Goal: Task Accomplishment & Management: Manage account settings

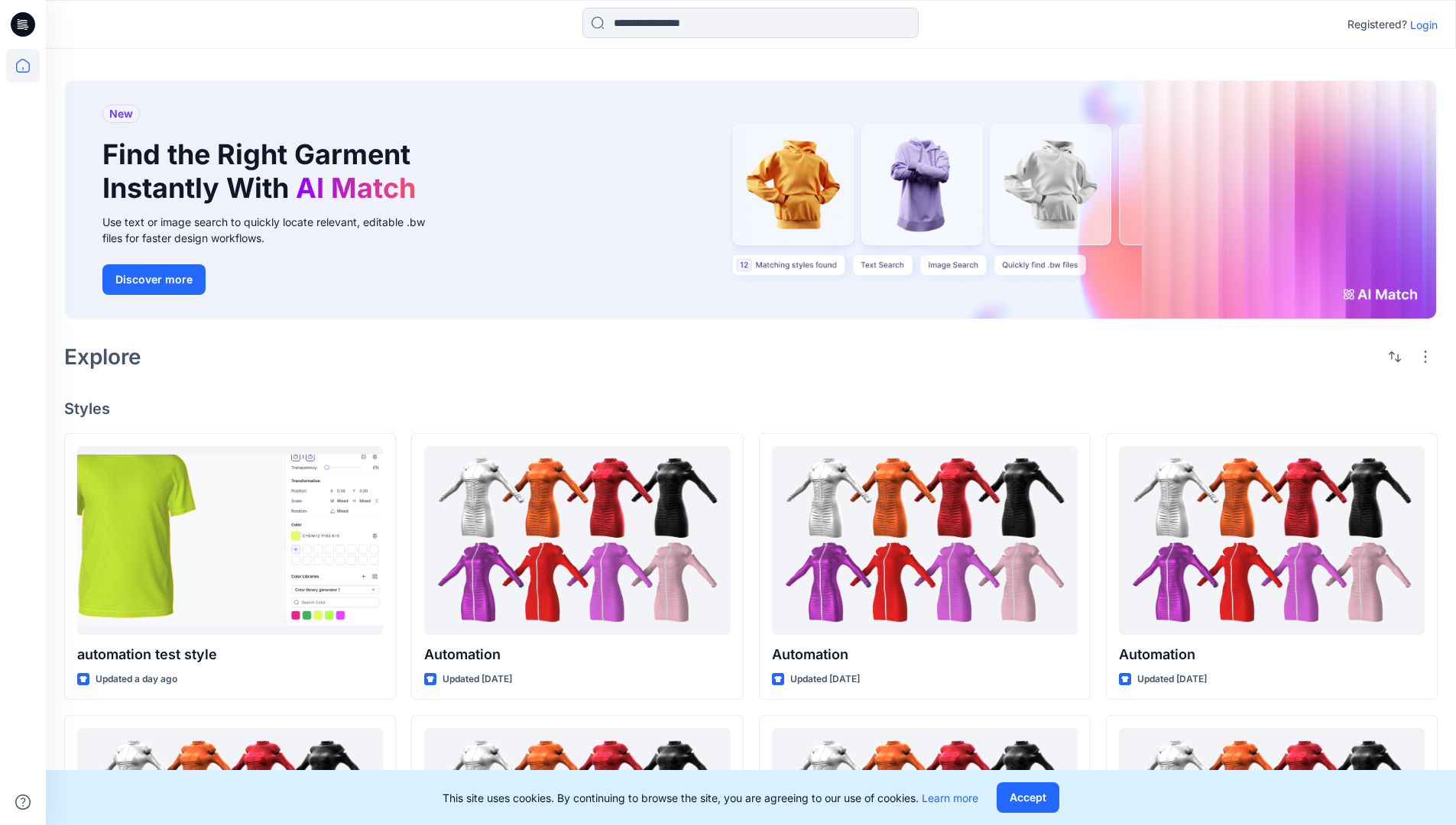
click at [1420, 25] on p "Login" at bounding box center [1423, 25] width 28 height 16
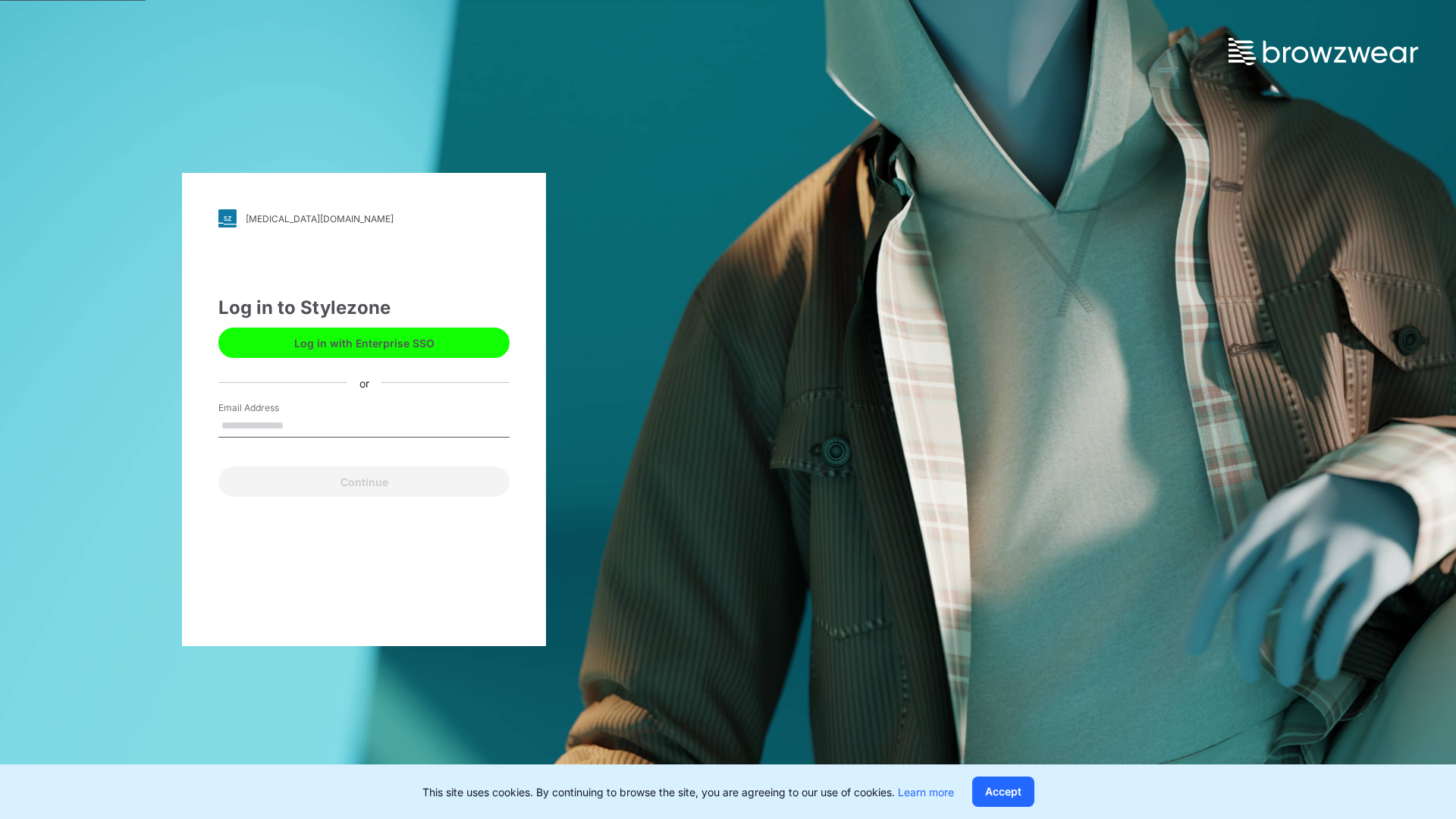
click at [300, 425] on input "Email Address" at bounding box center [364, 426] width 291 height 23
type input "**********"
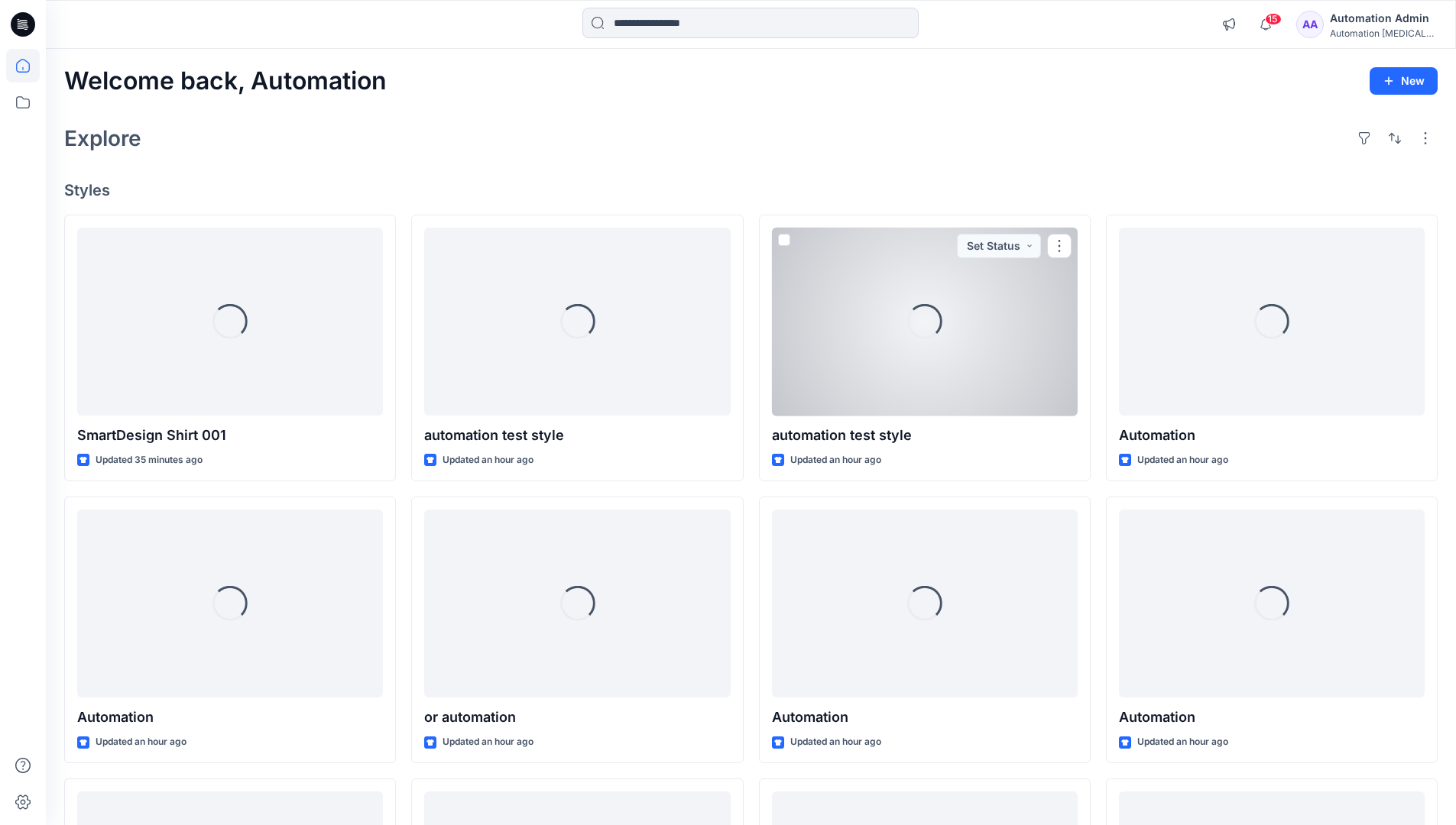
click at [29, 66] on icon at bounding box center [23, 66] width 14 height 14
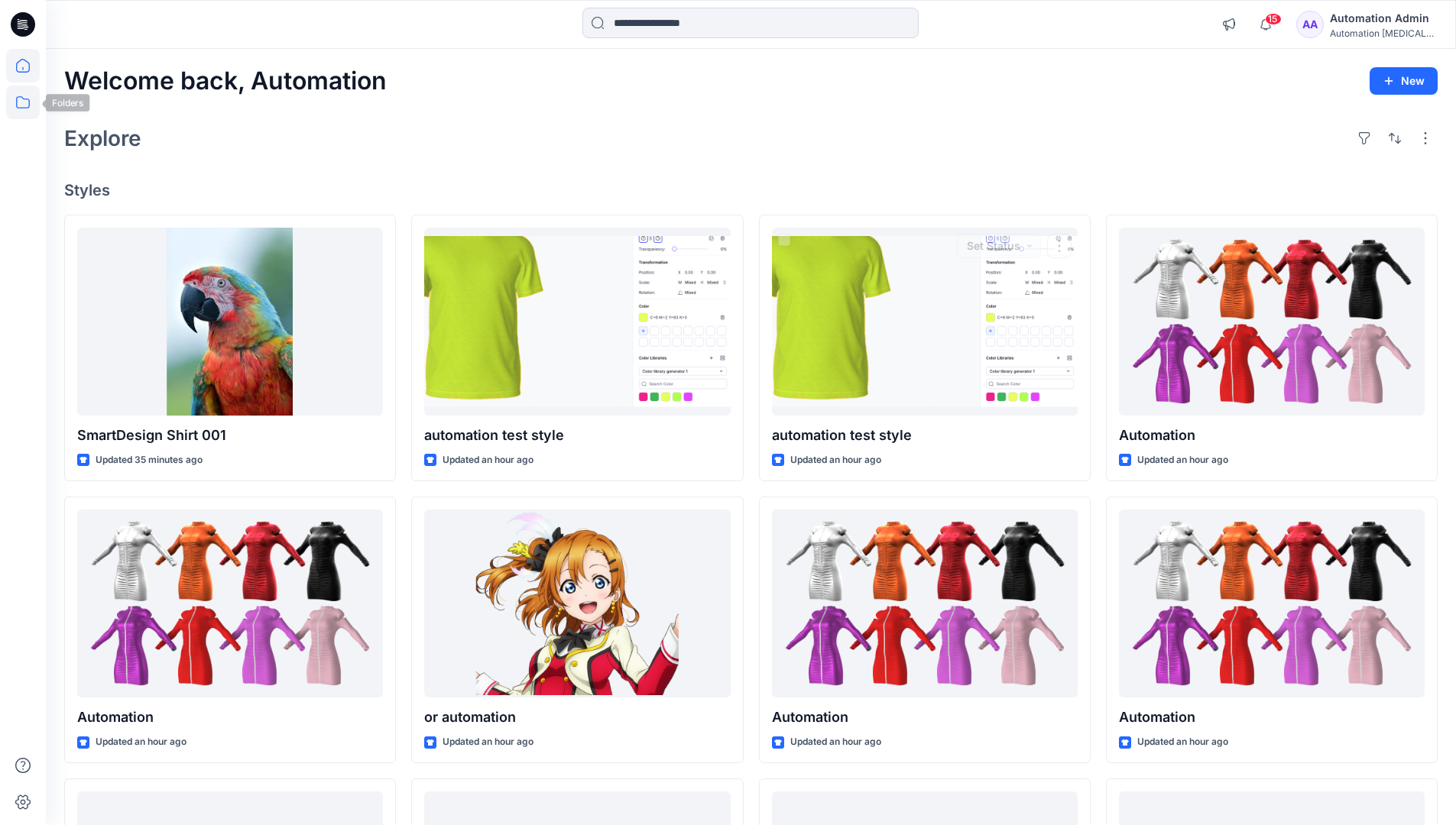
click at [19, 105] on icon at bounding box center [23, 102] width 34 height 34
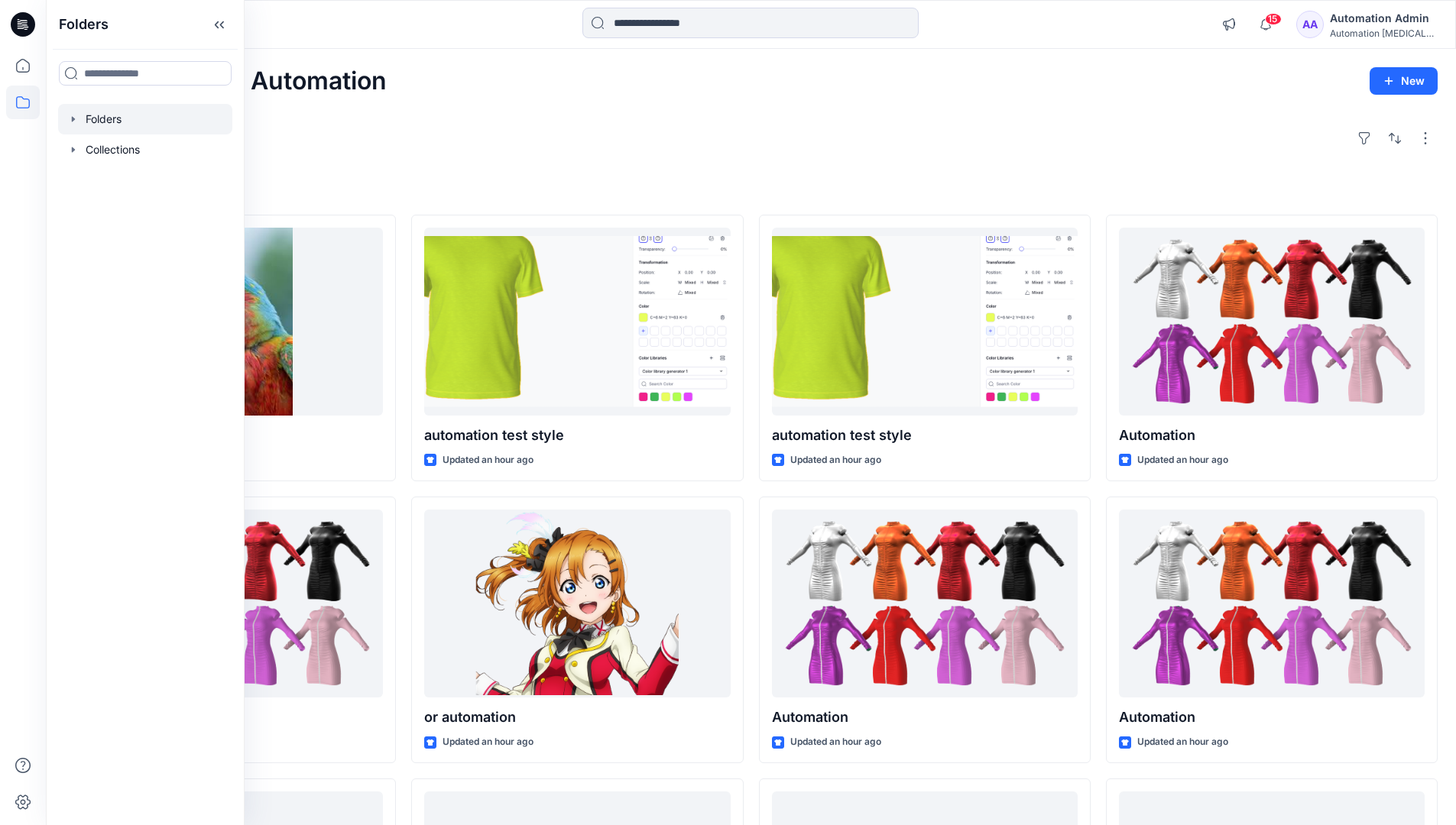
click at [99, 115] on div at bounding box center [146, 119] width 174 height 30
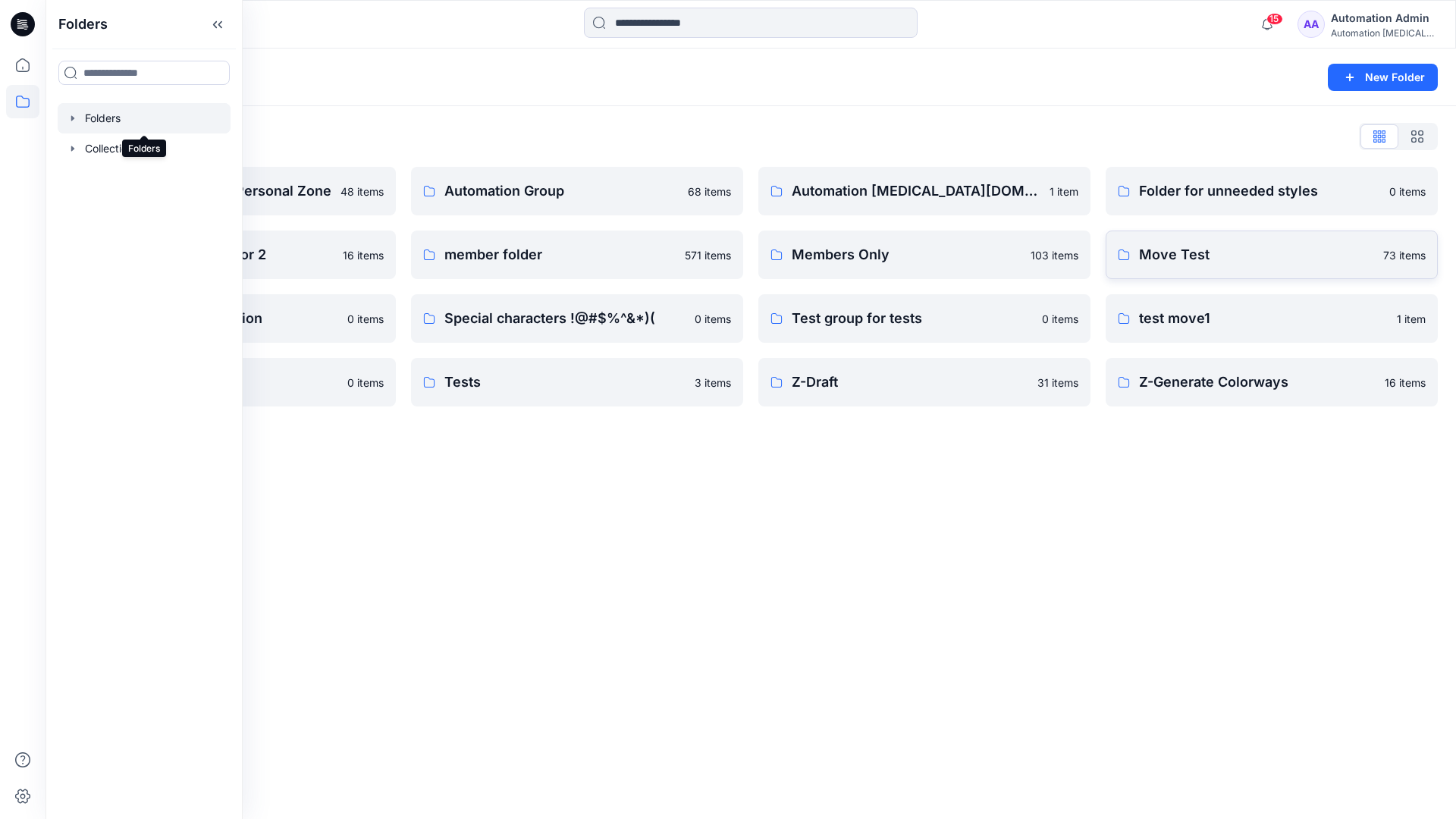
click at [1214, 258] on p "Move Test" at bounding box center [1257, 255] width 235 height 21
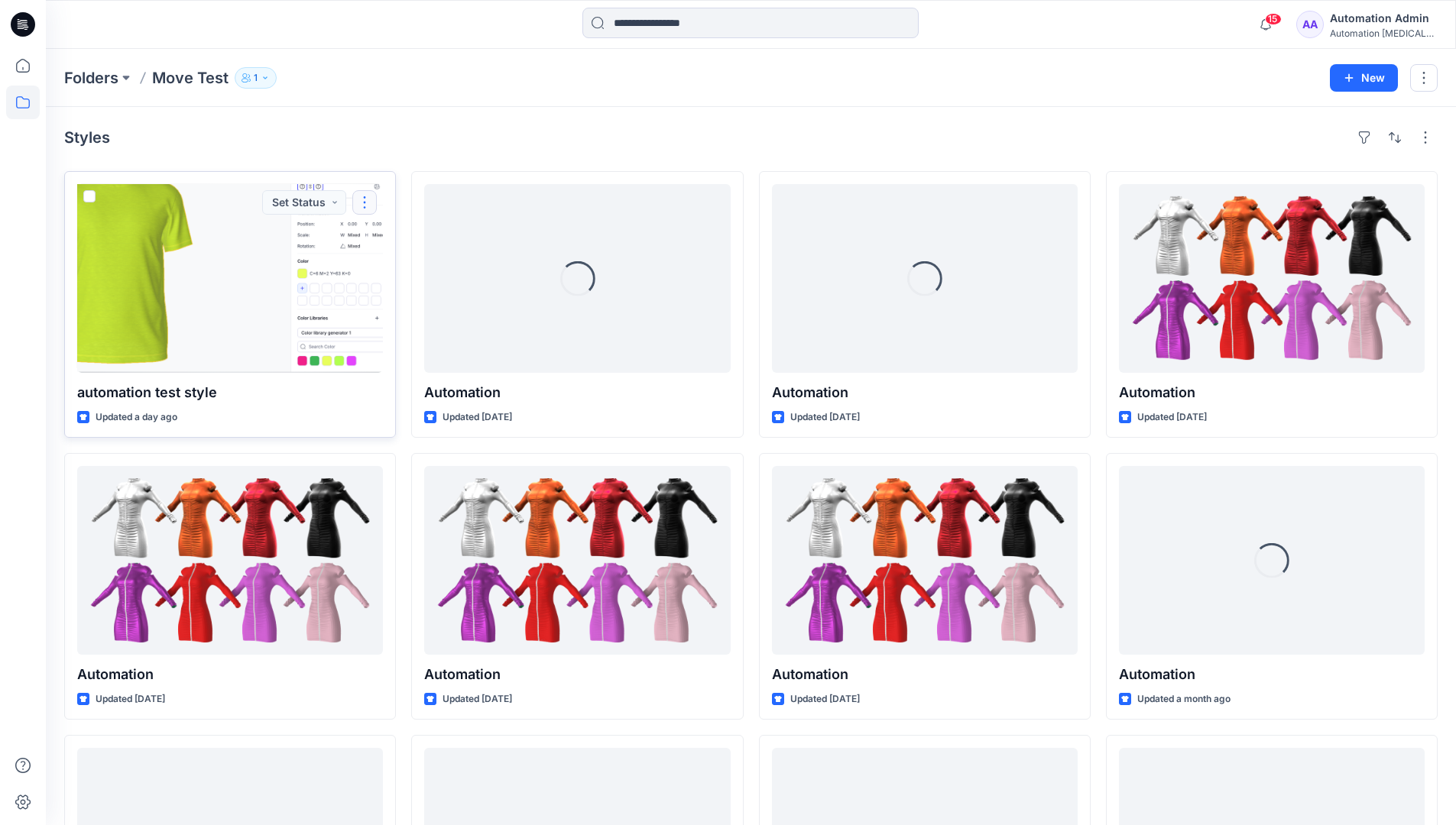
click at [364, 202] on button "button" at bounding box center [364, 202] width 25 height 25
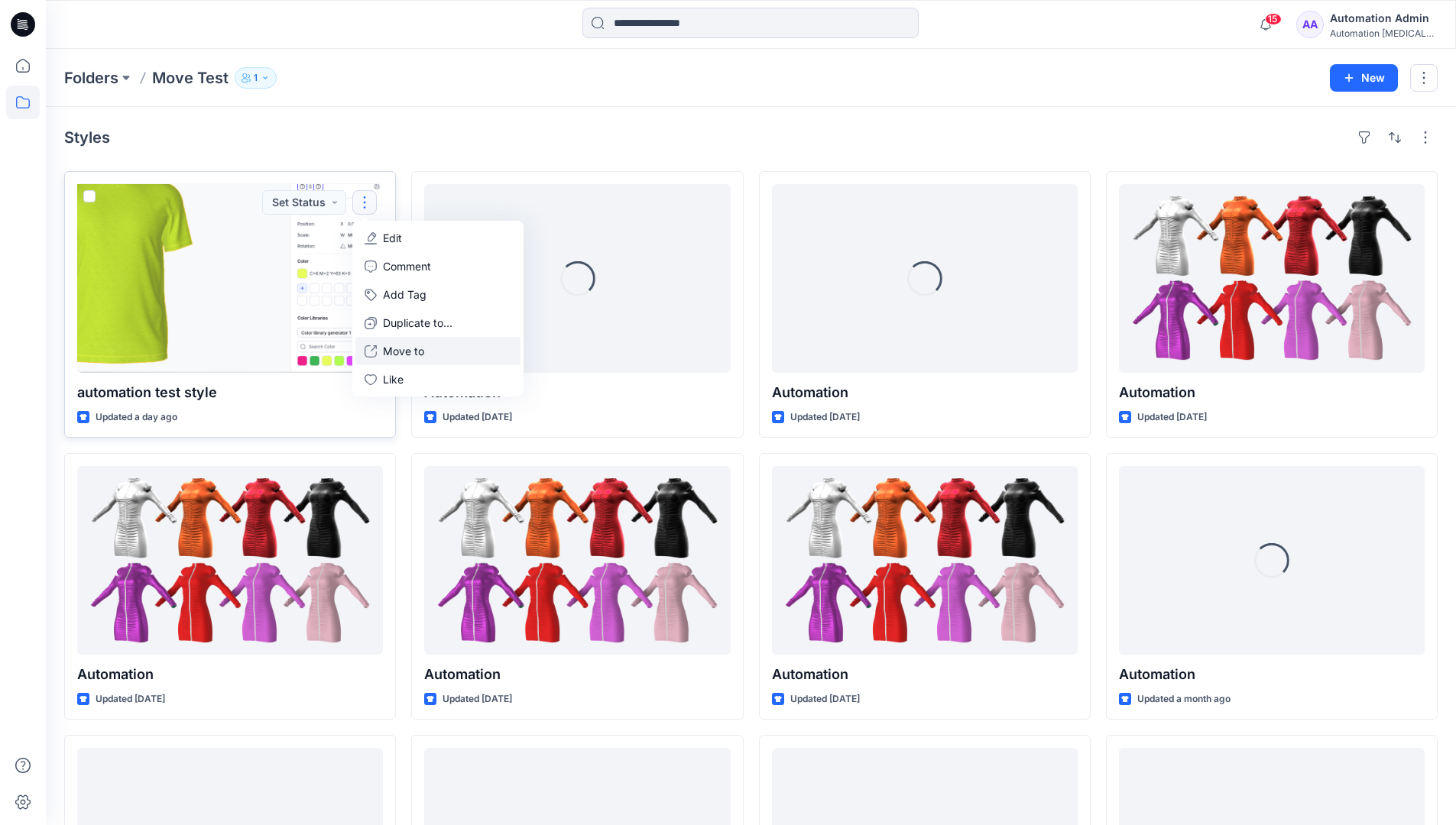
click at [420, 346] on p "Move to" at bounding box center [404, 351] width 41 height 16
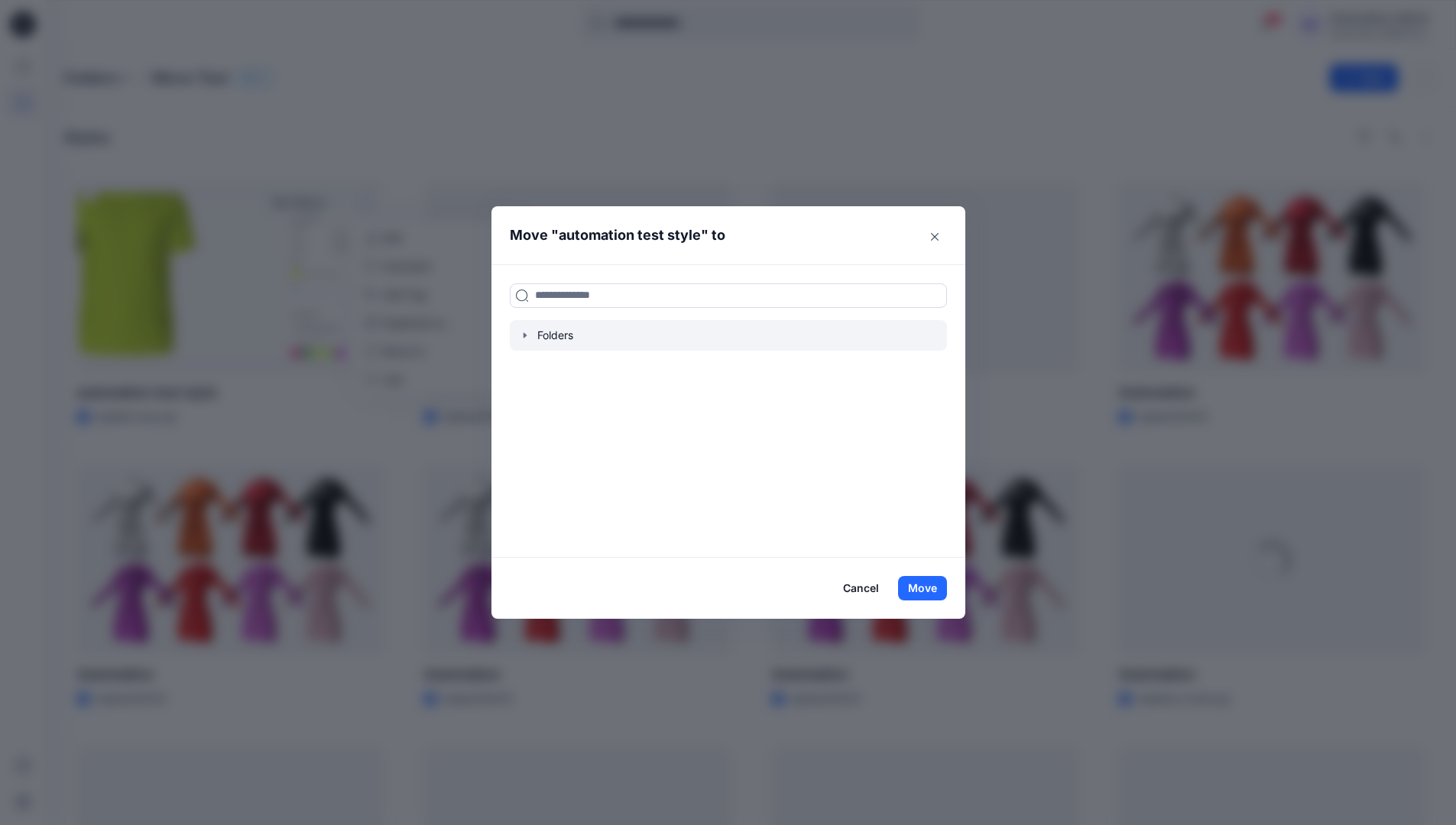
click at [528, 333] on icon "button" at bounding box center [525, 335] width 12 height 12
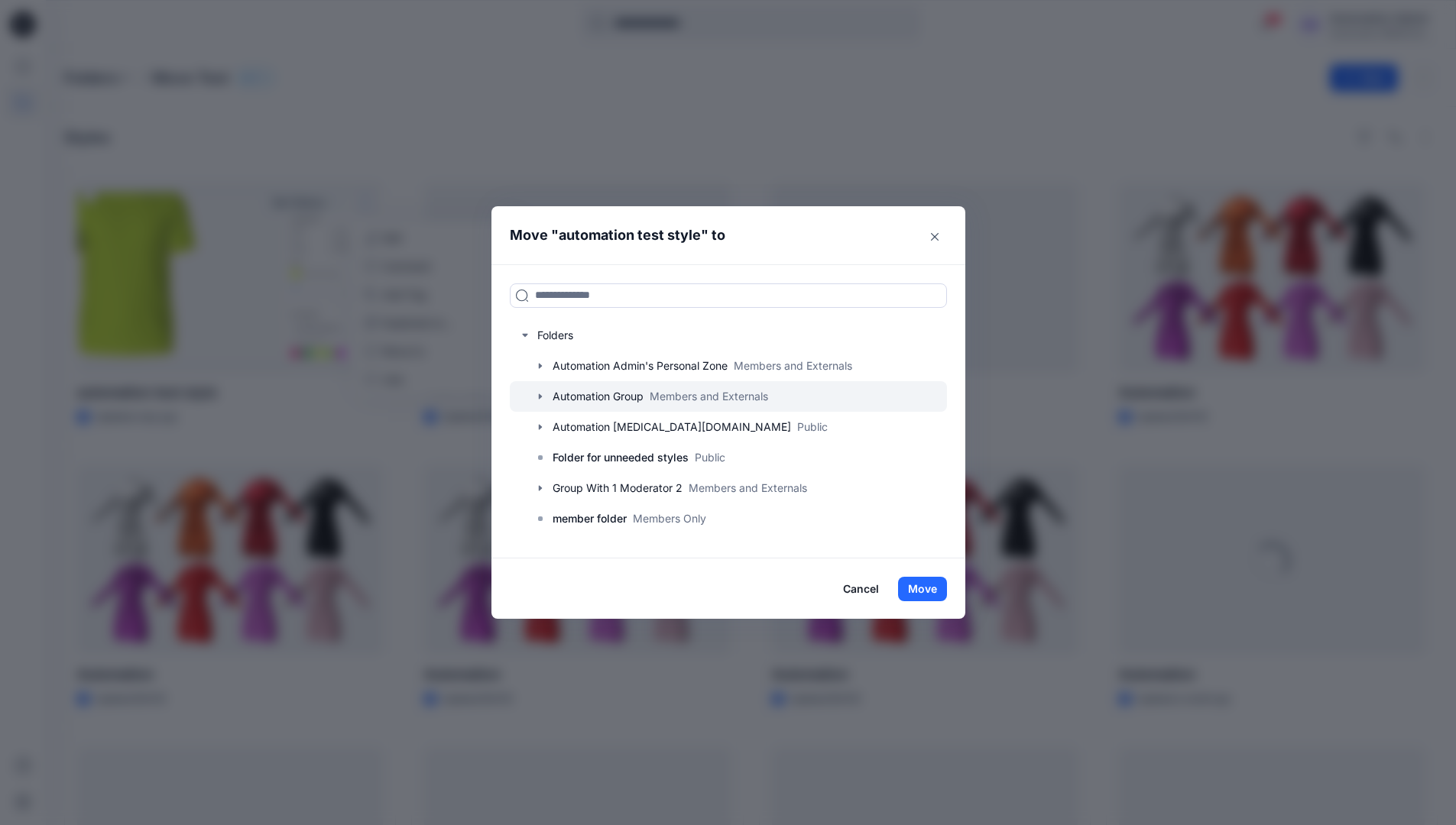
click at [587, 395] on div at bounding box center [728, 397] width 437 height 30
click at [931, 586] on button "Move" at bounding box center [922, 589] width 49 height 25
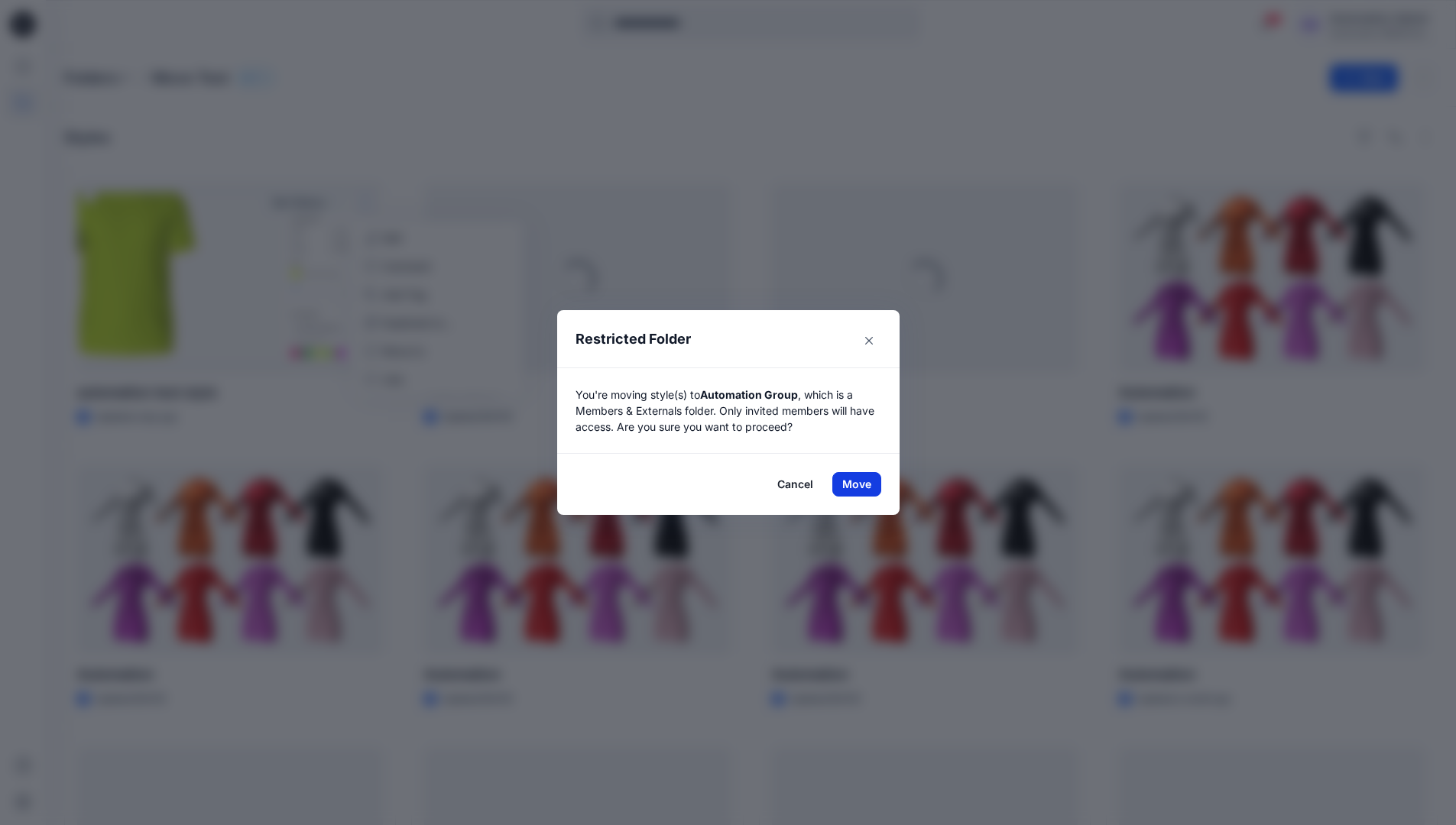
click at [862, 485] on button "Move" at bounding box center [857, 484] width 49 height 25
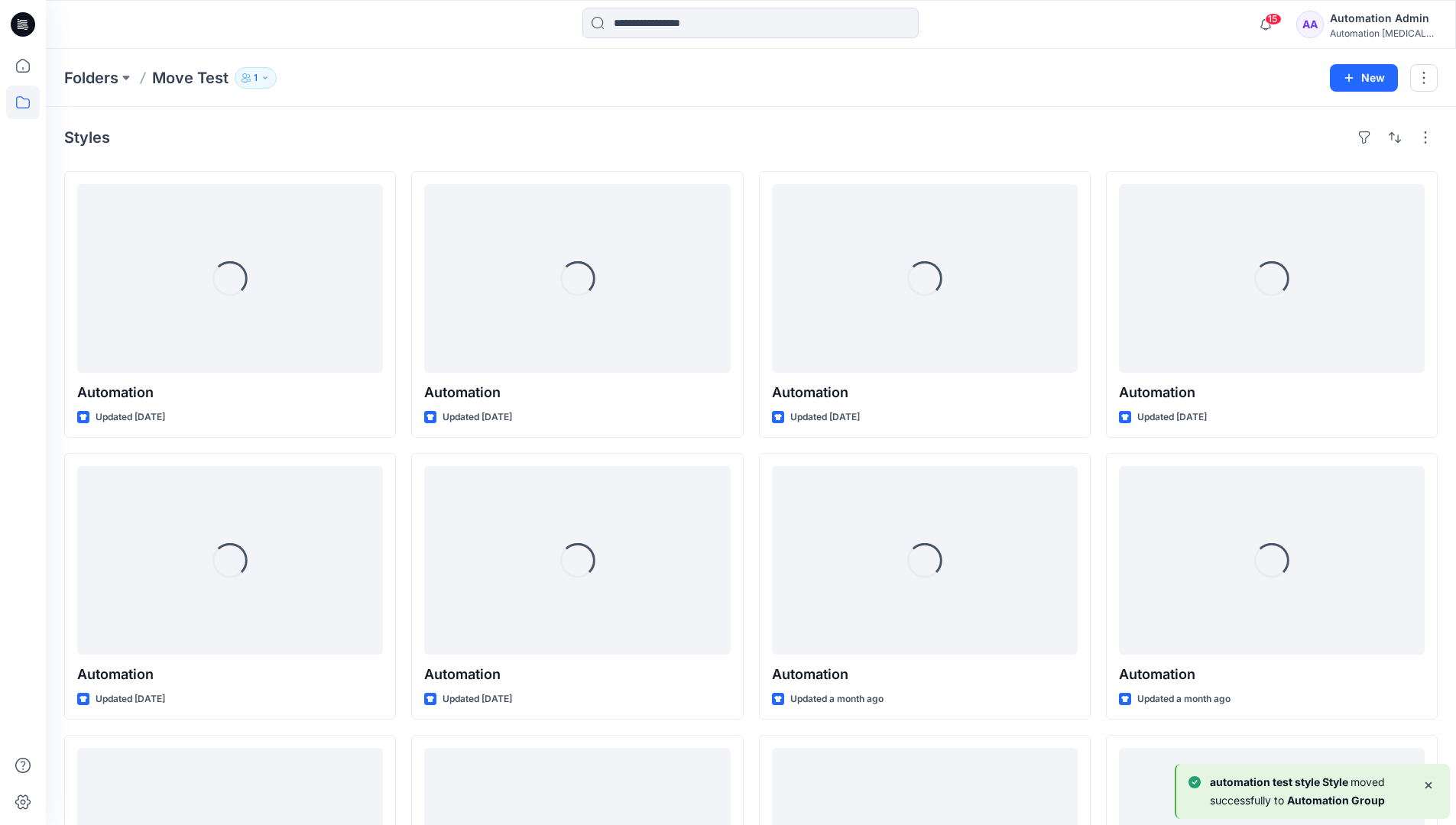
drag, startPoint x: 862, startPoint y: 485, endPoint x: 821, endPoint y: 141, distance: 346.4
click at [821, 141] on div "Styles" at bounding box center [750, 137] width 1373 height 25
click at [87, 142] on h4 "Styles" at bounding box center [87, 138] width 46 height 19
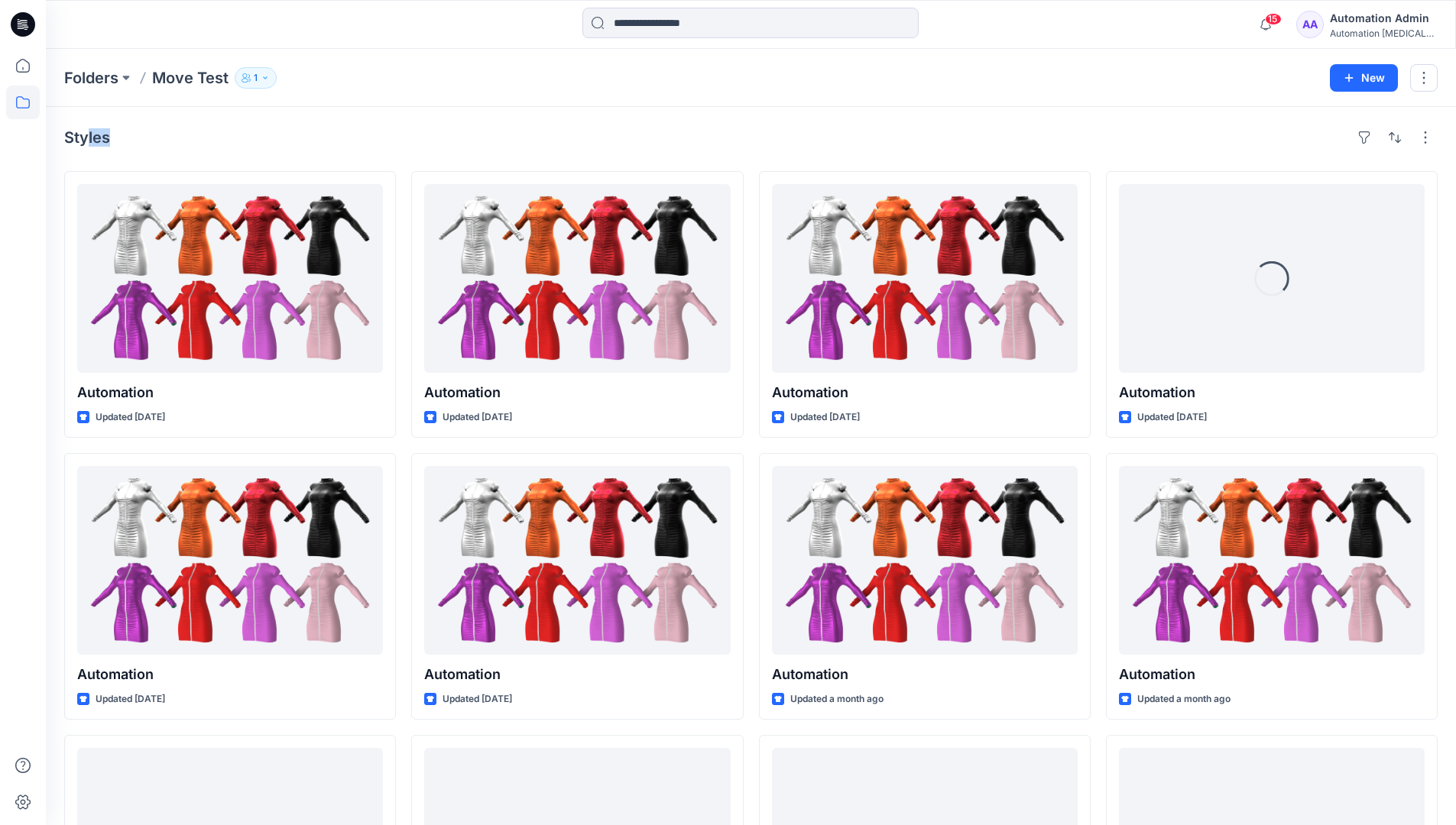
drag, startPoint x: 87, startPoint y: 142, endPoint x: 242, endPoint y: 155, distance: 155.5
click at [242, 155] on div "Styles Automation Updated [DATE] Automation Updated [DATE] Automation Updated a…" at bounding box center [750, 591] width 1409 height 969
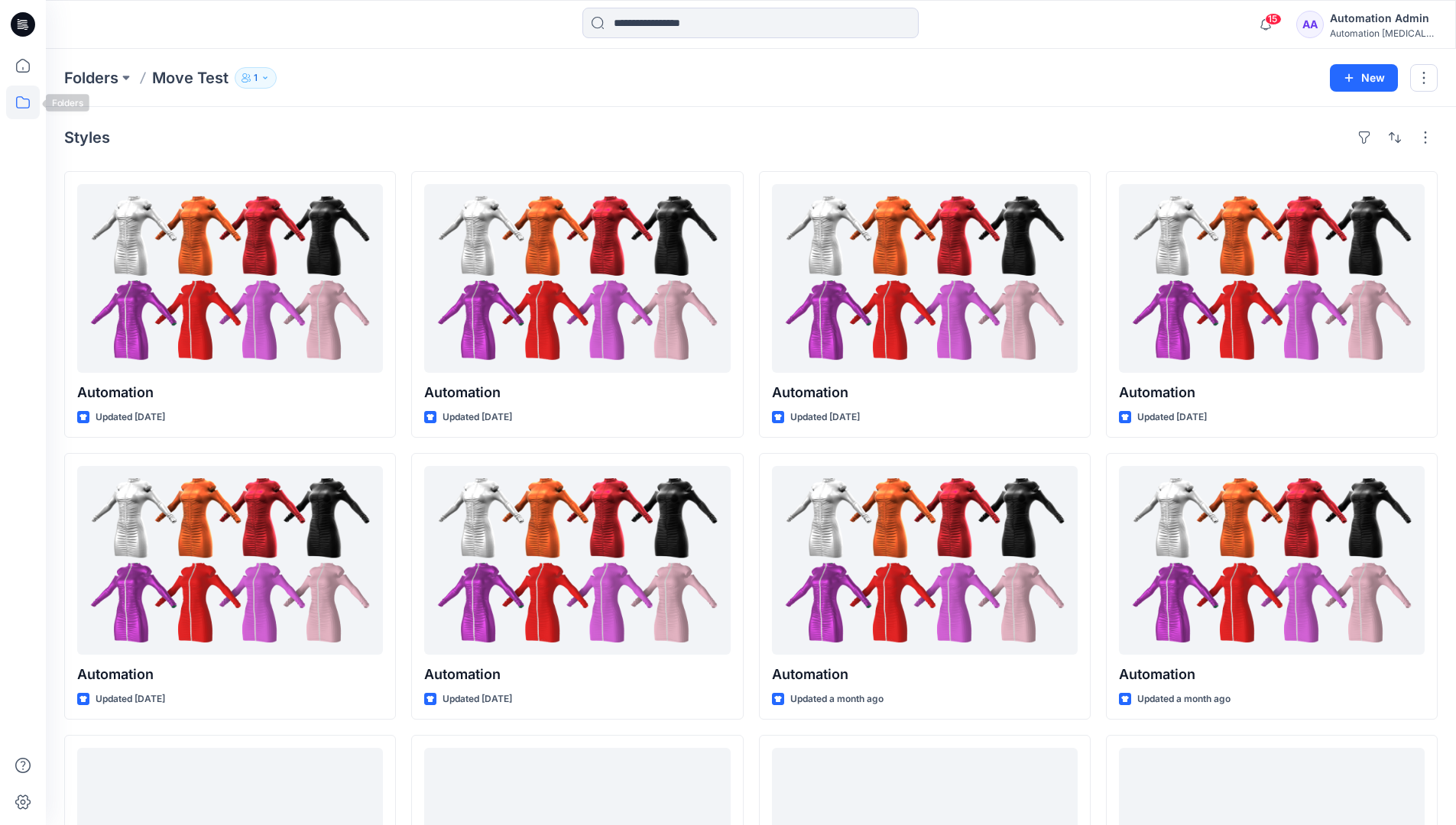
click at [25, 104] on icon at bounding box center [23, 102] width 34 height 34
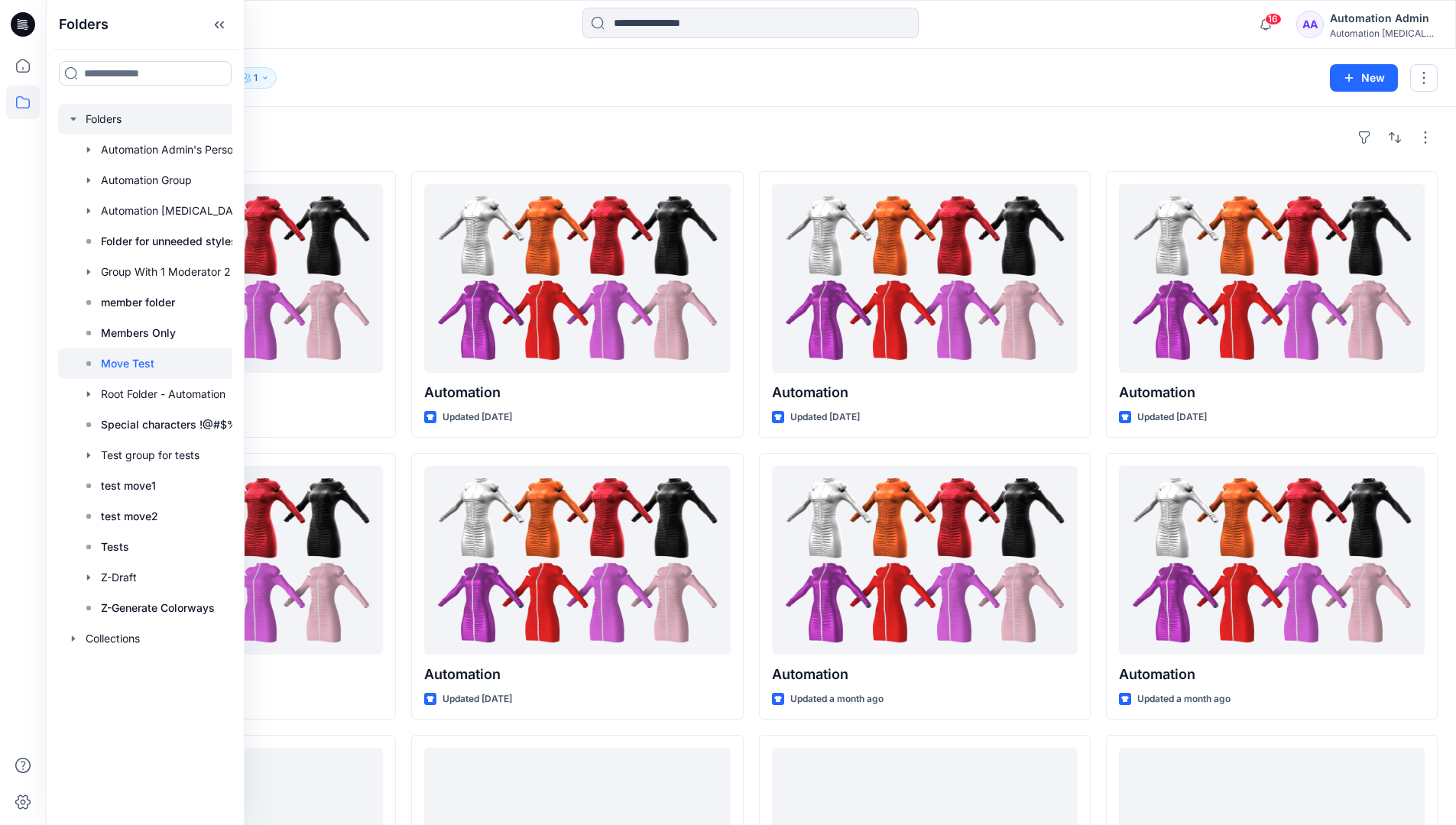
click at [107, 122] on div at bounding box center [165, 119] width 214 height 30
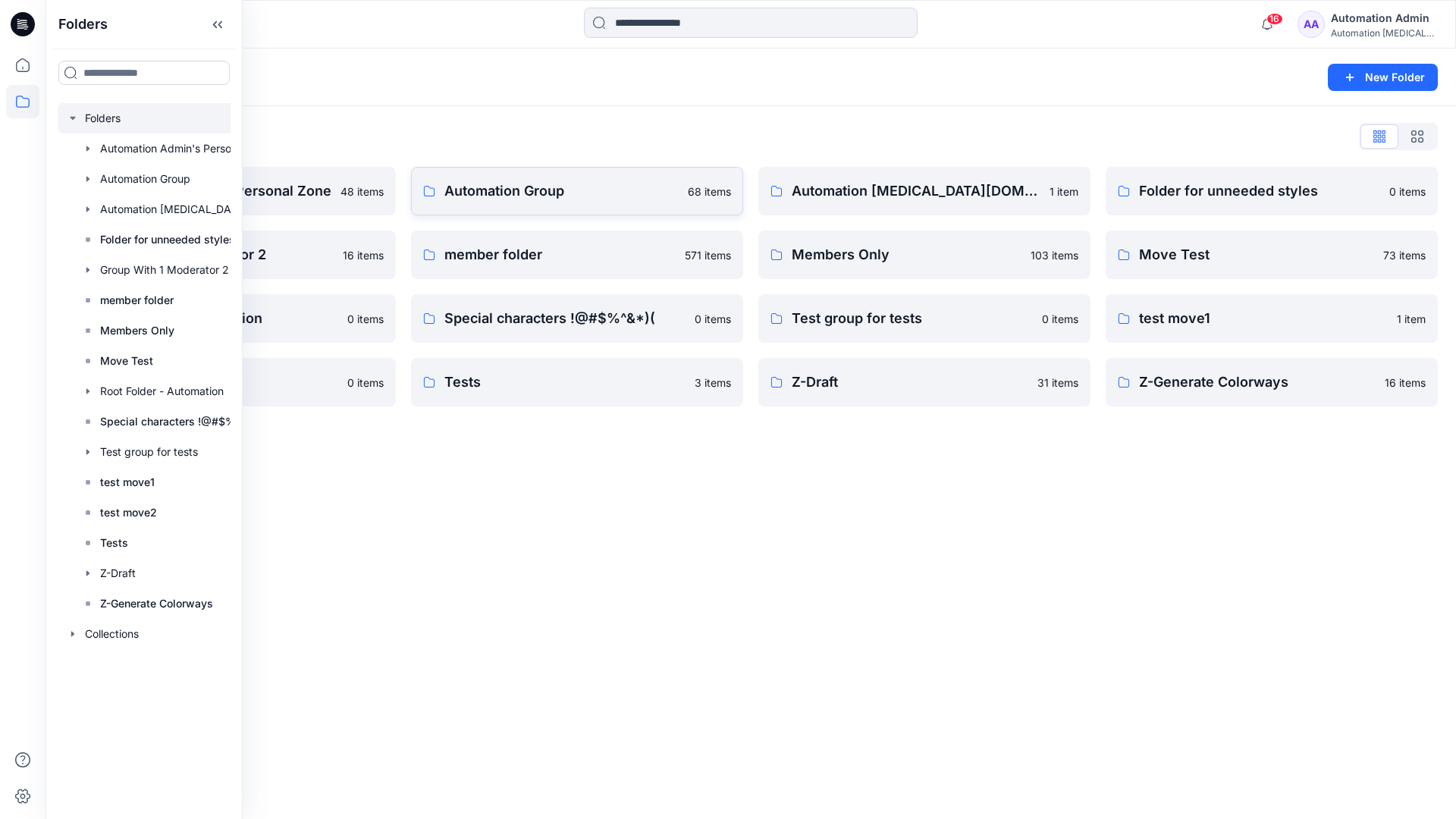
click at [557, 200] on p "Automation Group" at bounding box center [561, 191] width 234 height 21
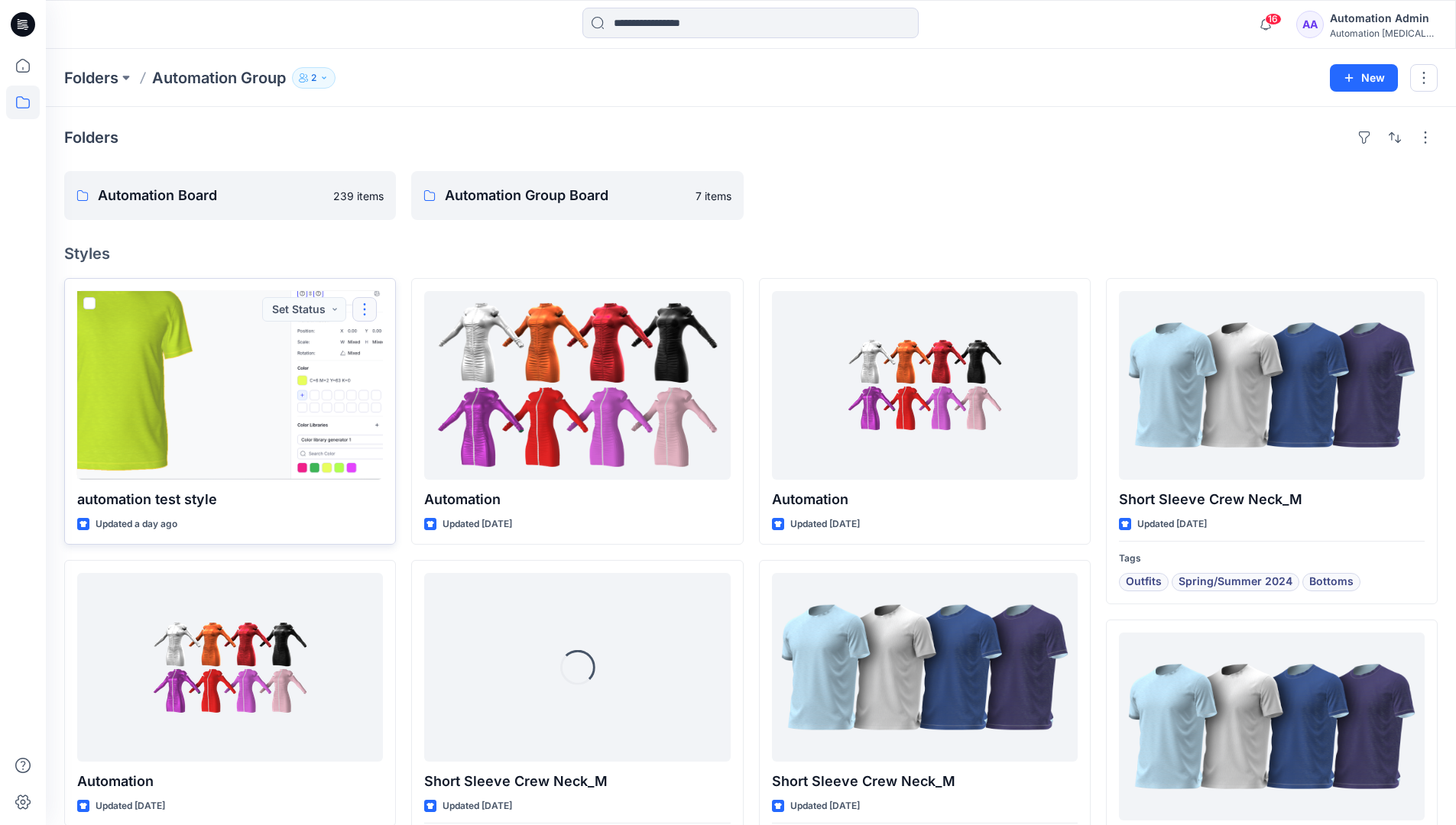
click at [364, 317] on button "button" at bounding box center [364, 309] width 25 height 25
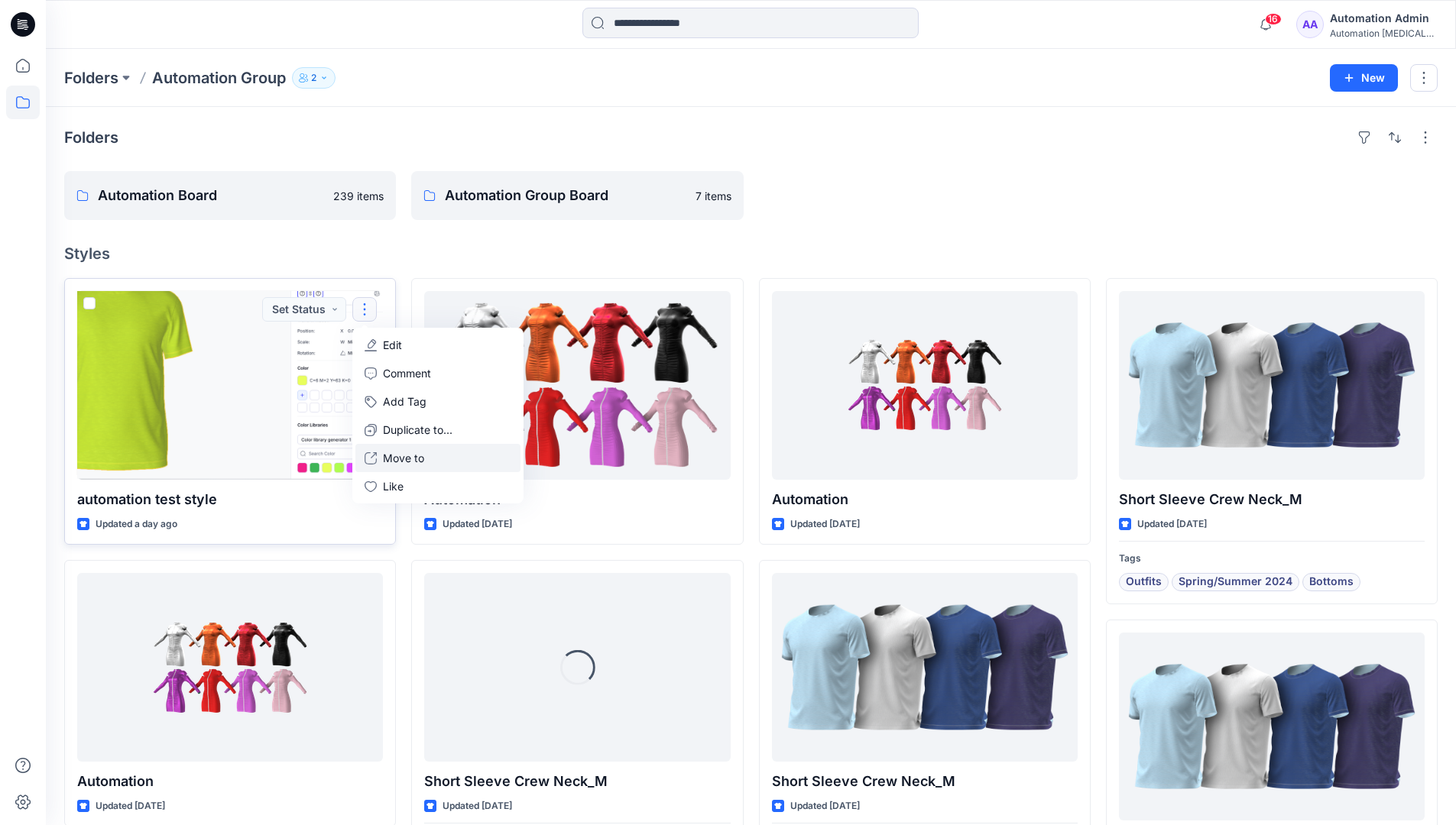
click at [418, 454] on p "Move to" at bounding box center [404, 458] width 41 height 16
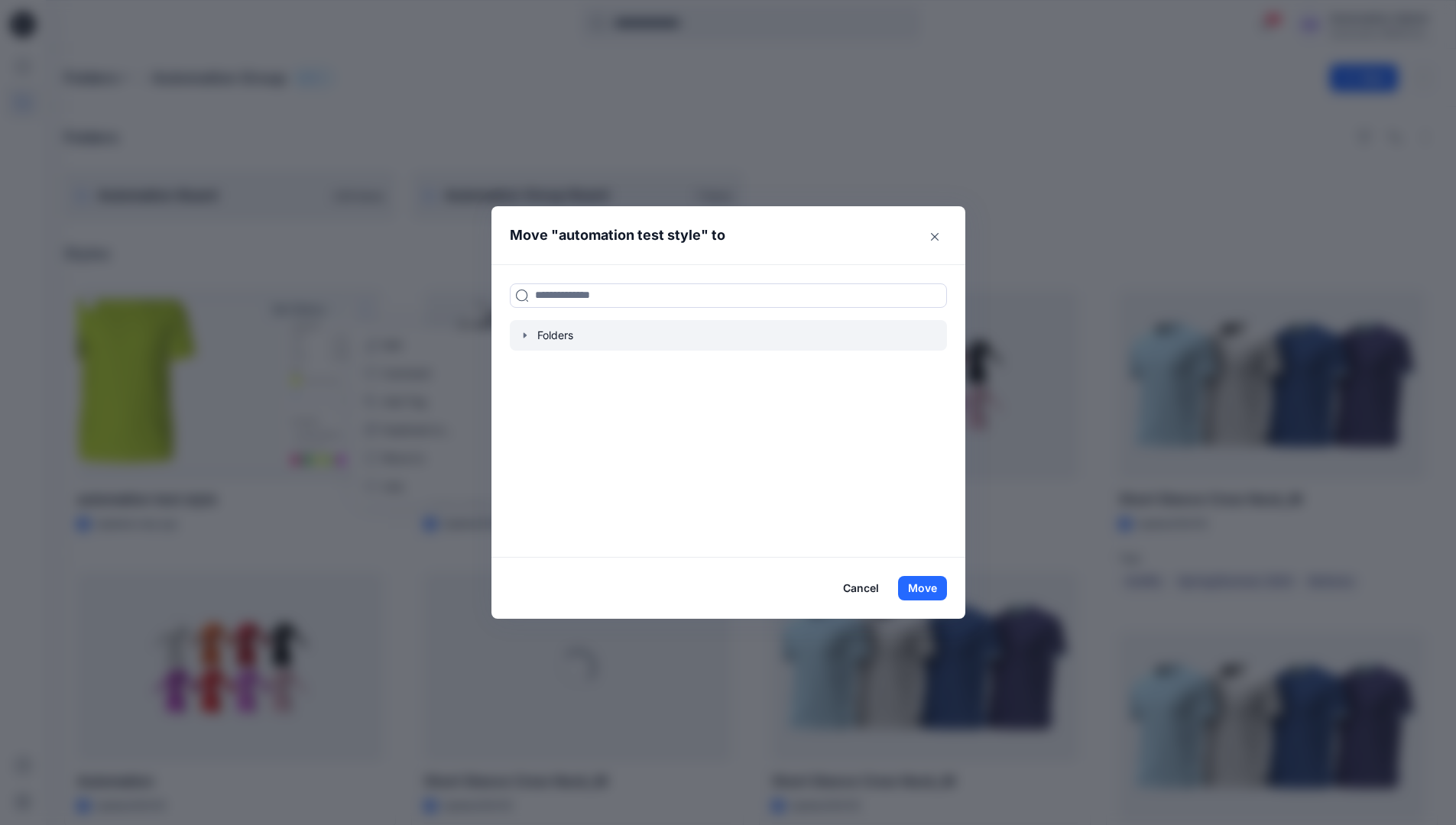
click at [531, 334] on icon "button" at bounding box center [525, 335] width 12 height 12
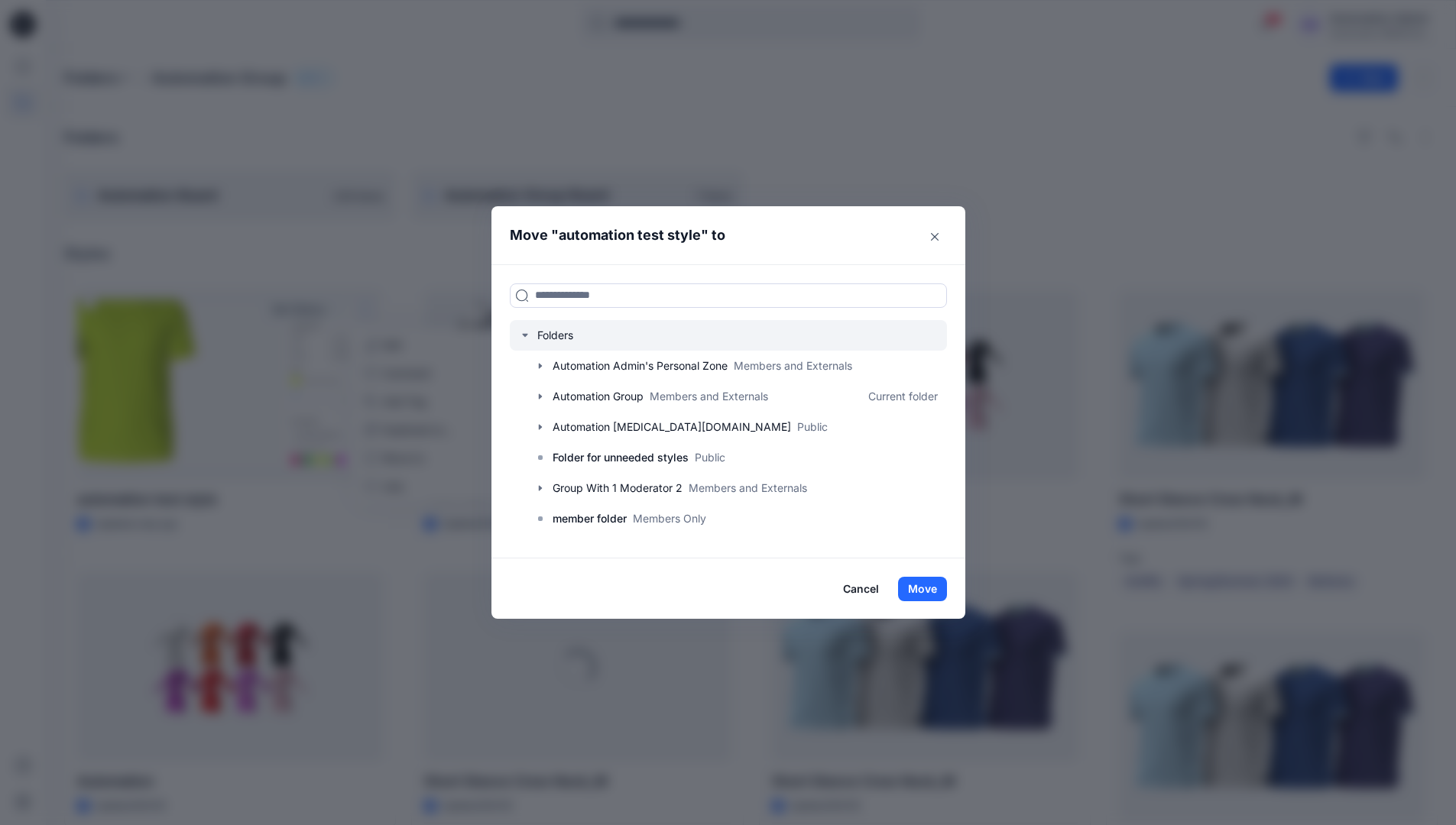
scroll to position [151, 0]
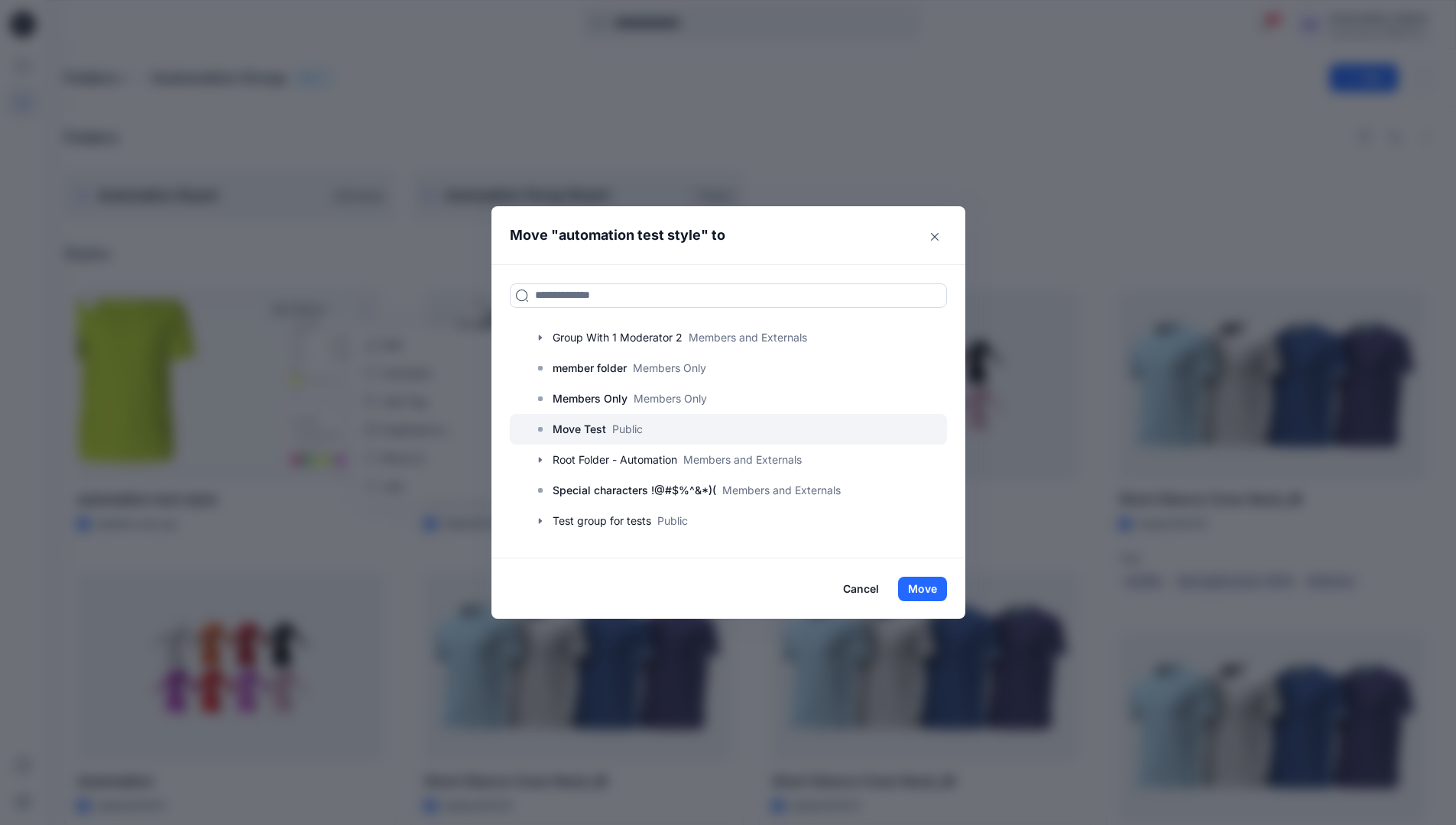
click at [584, 424] on p "Move Test" at bounding box center [579, 430] width 53 height 19
click at [920, 580] on button "Move" at bounding box center [922, 589] width 49 height 25
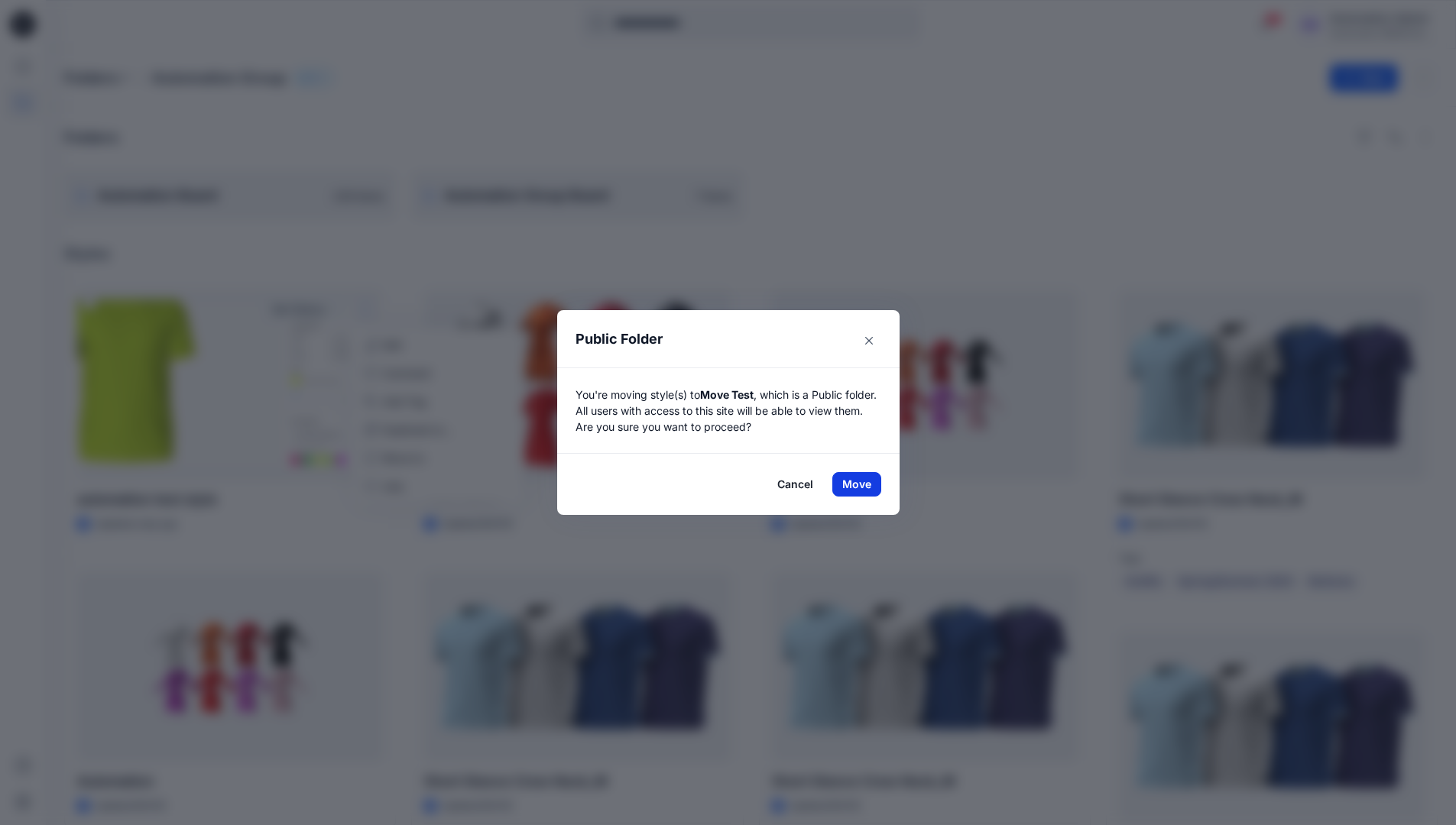
click at [862, 485] on button "Move" at bounding box center [857, 484] width 49 height 25
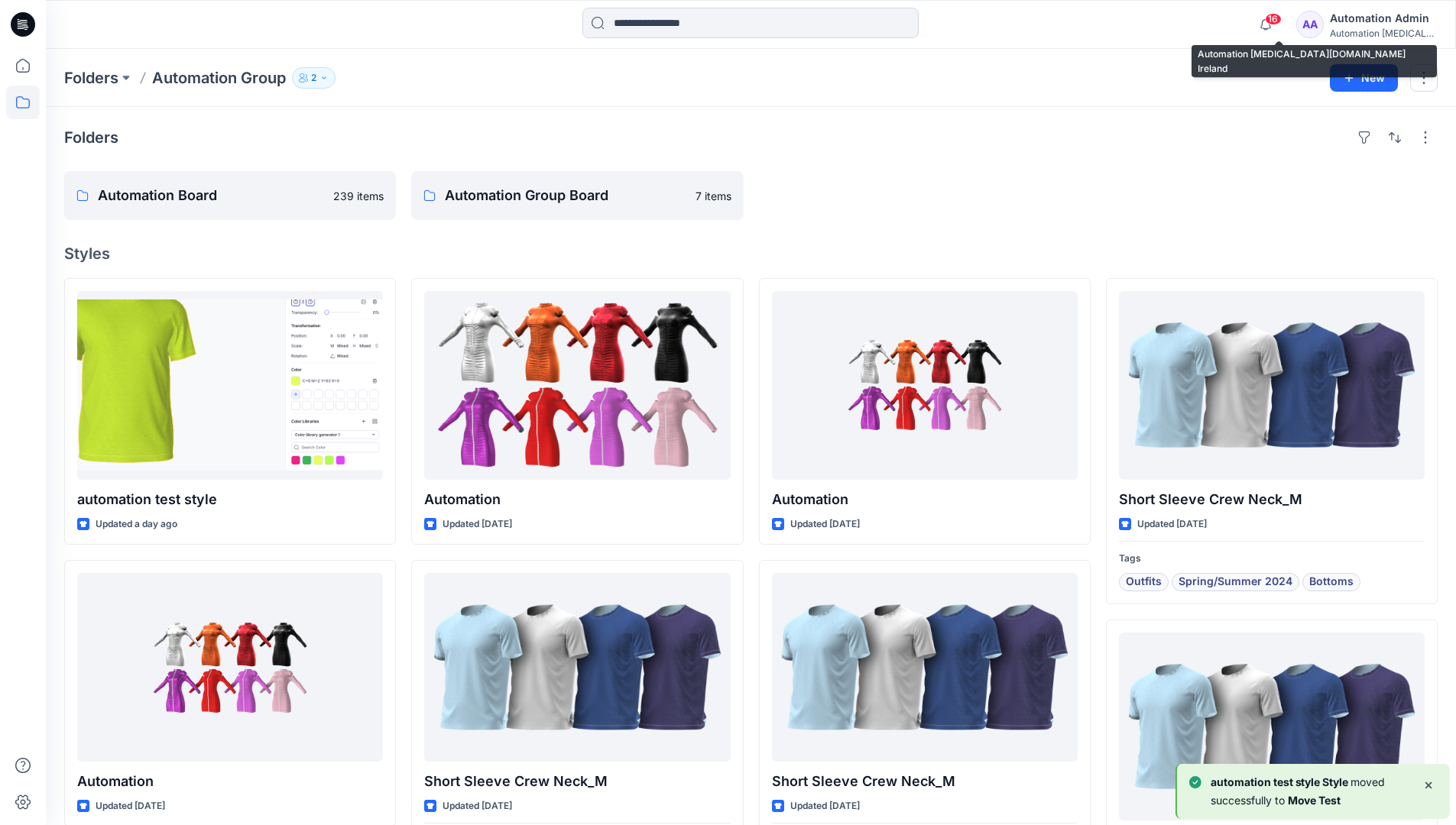
click at [1356, 32] on div "Automation [MEDICAL_DATA]..." at bounding box center [1383, 34] width 107 height 12
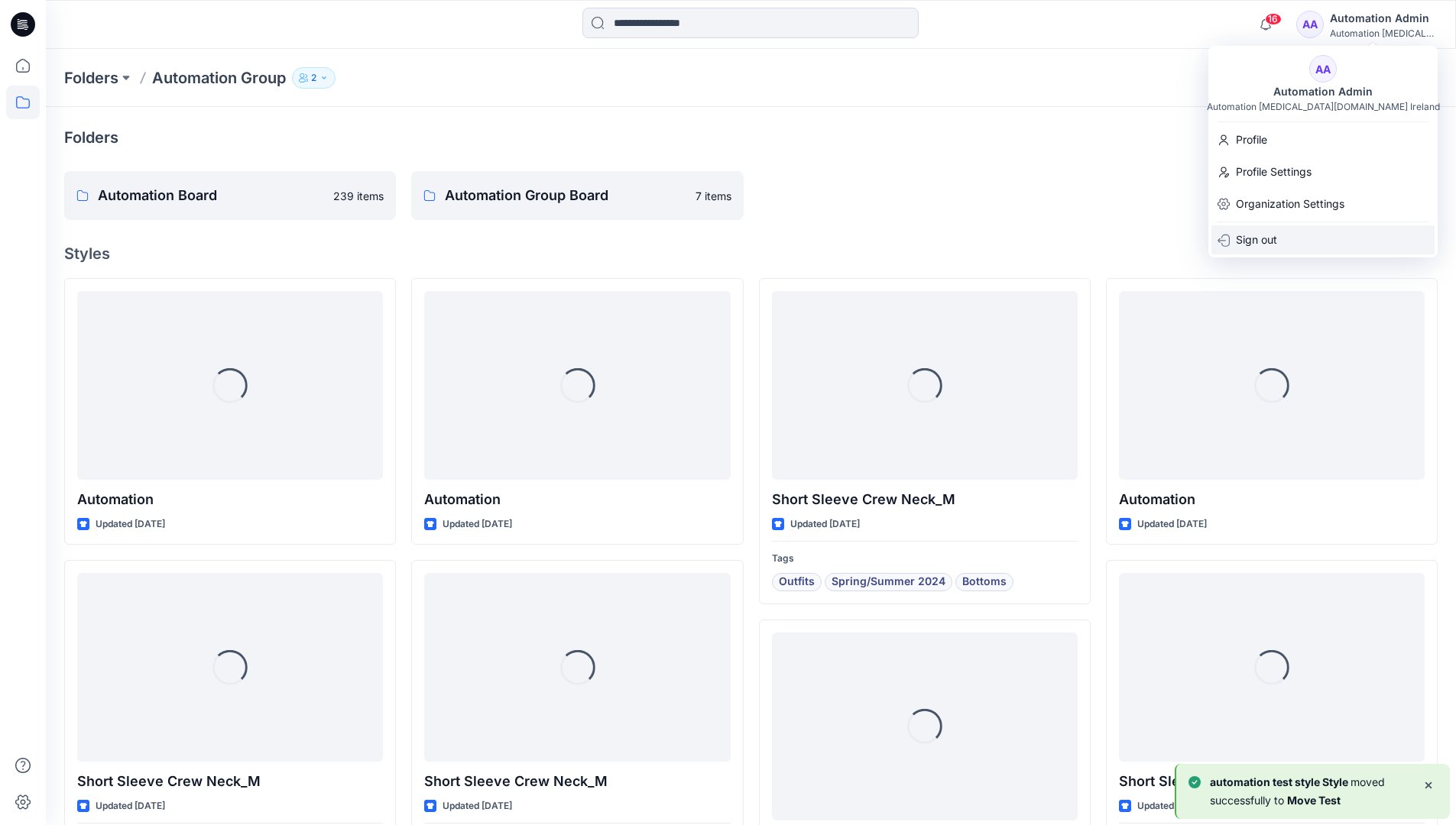
click at [1256, 229] on p "Sign out" at bounding box center [1256, 239] width 41 height 29
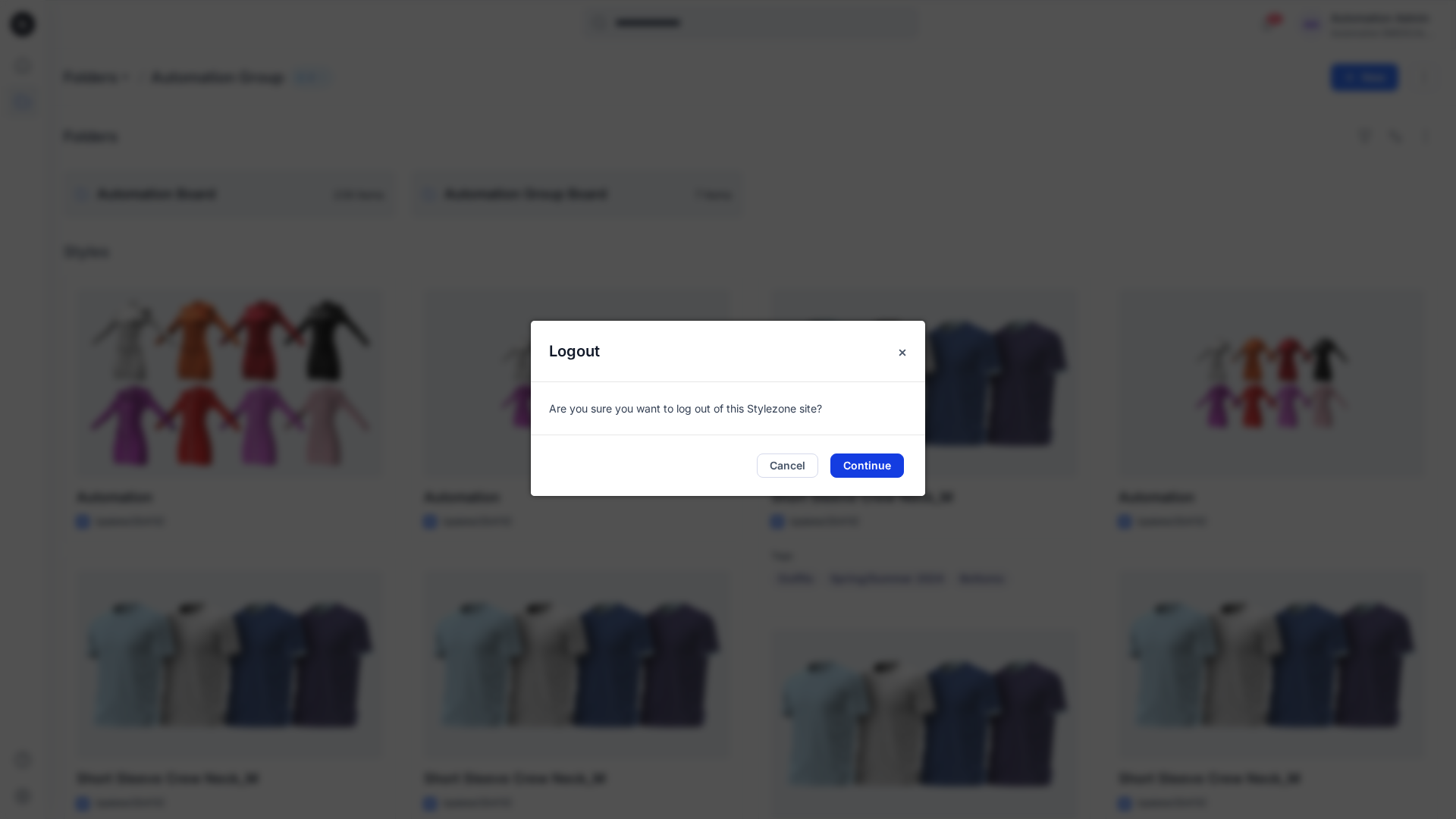
click at [882, 471] on button "Continue" at bounding box center [867, 465] width 74 height 24
